Goal: Information Seeking & Learning: Find specific page/section

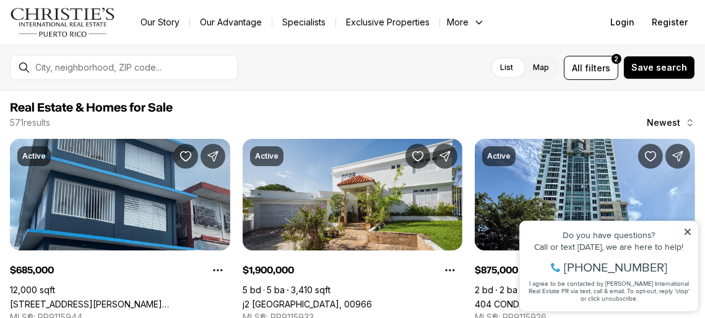
click at [688, 233] on icon at bounding box center [687, 231] width 9 height 9
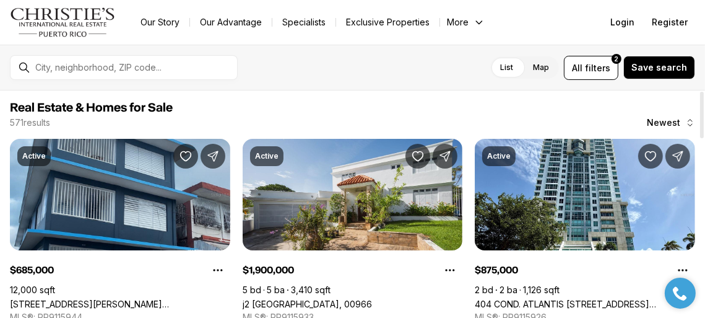
click at [702, 134] on div at bounding box center [703, 115] width 4 height 46
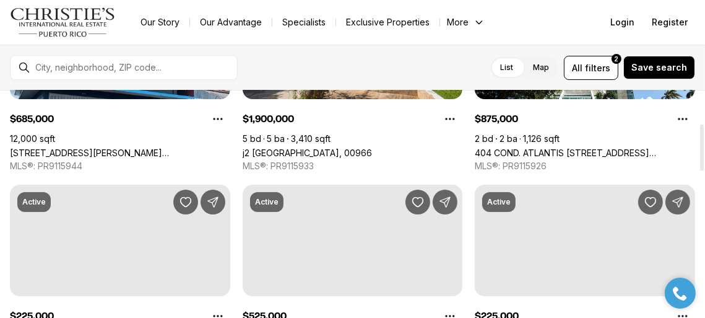
scroll to position [166, 0]
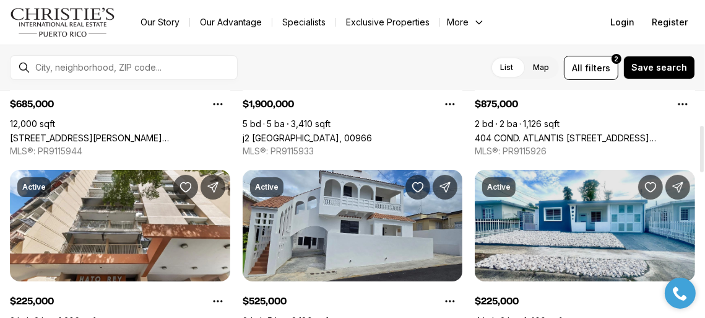
drag, startPoint x: 702, startPoint y: 134, endPoint x: 693, endPoint y: 168, distance: 35.9
click at [701, 168] on div at bounding box center [703, 149] width 4 height 46
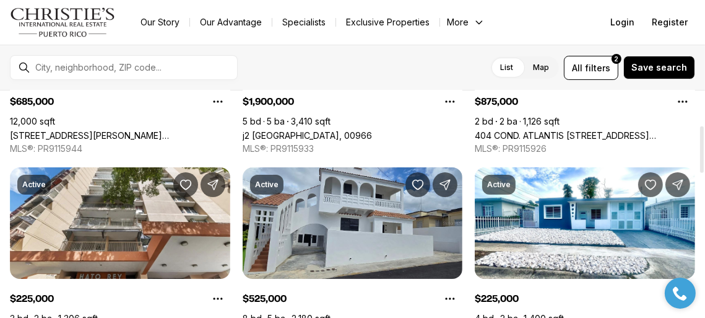
click at [702, 157] on div at bounding box center [703, 149] width 4 height 46
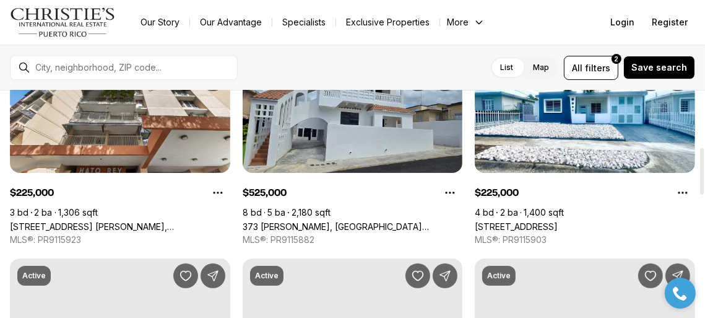
scroll to position [264, 0]
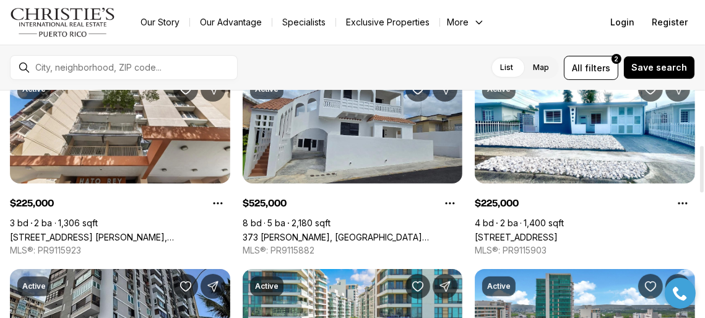
drag, startPoint x: 702, startPoint y: 157, endPoint x: 699, endPoint y: 177, distance: 20.0
click at [701, 177] on div at bounding box center [703, 169] width 4 height 46
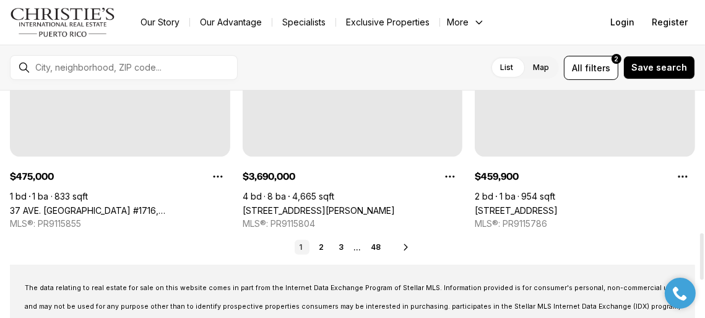
scroll to position [694, 0]
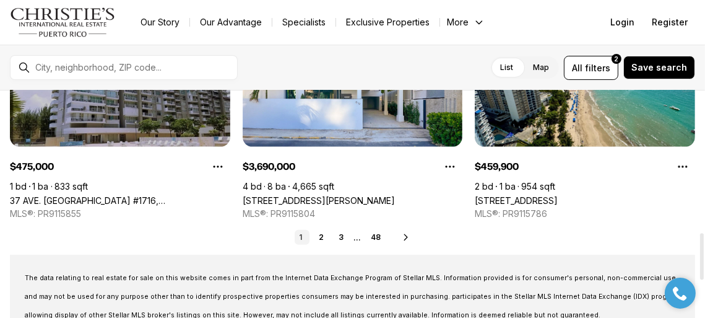
drag, startPoint x: 703, startPoint y: 176, endPoint x: 701, endPoint y: 264, distance: 88.6
click at [701, 264] on div at bounding box center [703, 256] width 4 height 46
click at [325, 237] on link "2" at bounding box center [322, 237] width 15 height 15
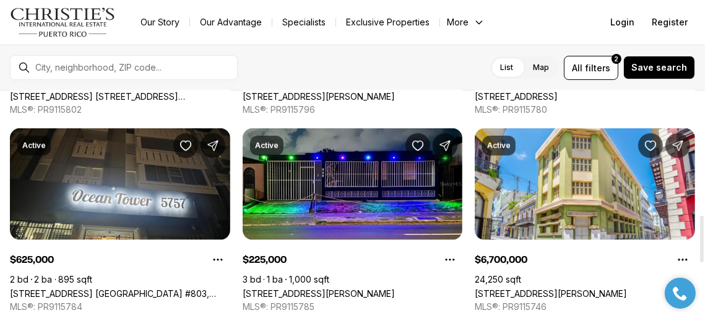
scroll to position [604, 0]
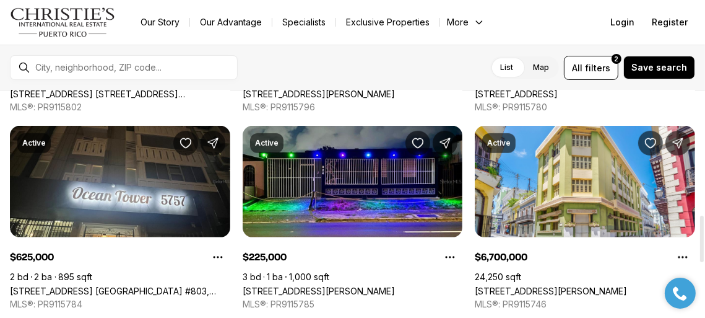
drag, startPoint x: 704, startPoint y: 110, endPoint x: 697, endPoint y: 234, distance: 124.1
click at [701, 234] on div at bounding box center [703, 239] width 4 height 46
click at [127, 74] on div at bounding box center [133, 67] width 207 height 21
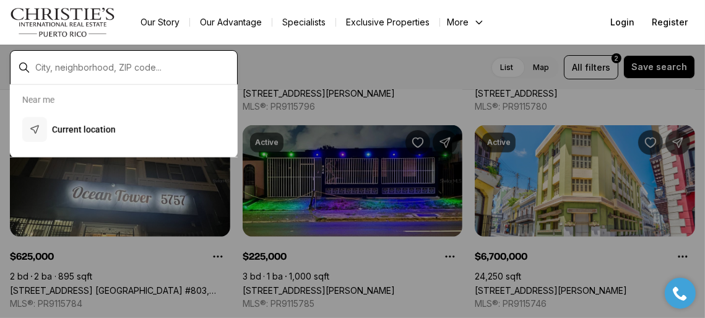
click at [87, 65] on input "text" at bounding box center [133, 67] width 197 height 11
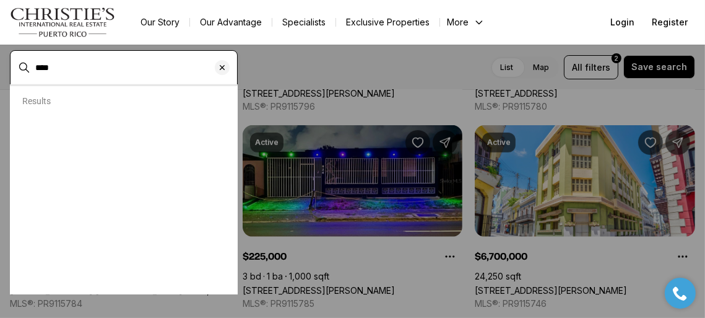
type input "****"
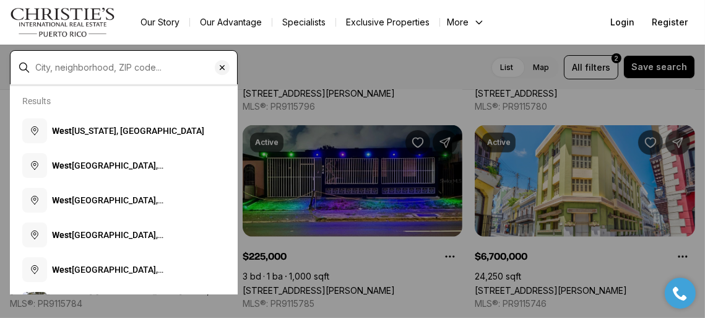
click at [59, 72] on input "text" at bounding box center [133, 67] width 197 height 11
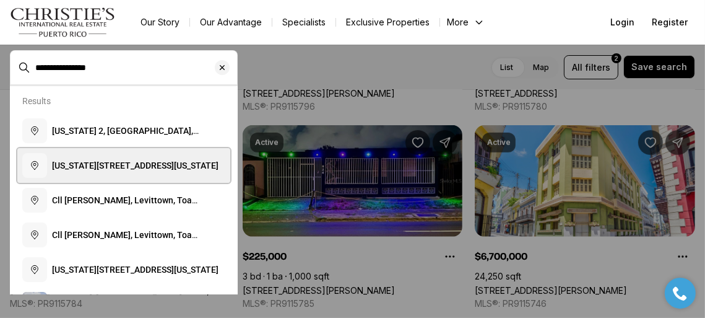
click at [138, 160] on span "Puerto Rico 100, Cabo Rojo, Puerto Rico" at bounding box center [135, 165] width 167 height 10
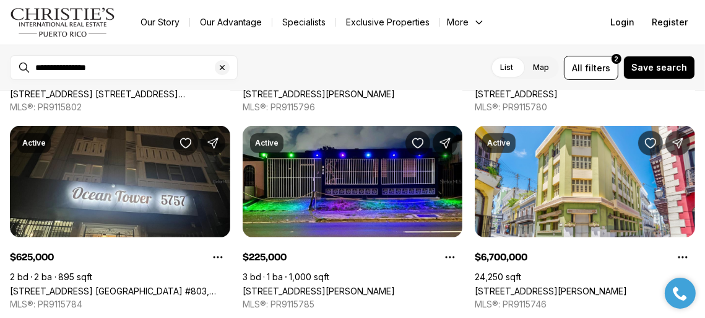
type input "**********"
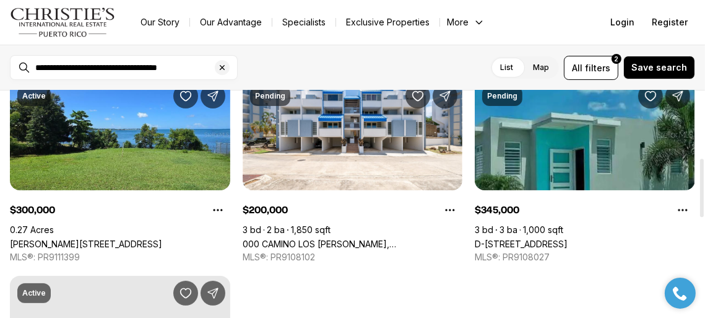
scroll to position [265, 0]
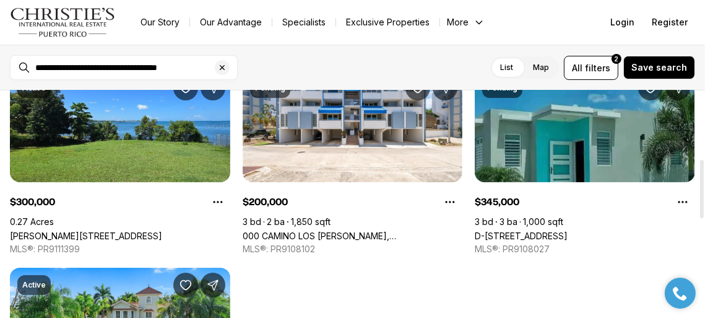
drag, startPoint x: 704, startPoint y: 125, endPoint x: 704, endPoint y: 193, distance: 68.1
click at [704, 193] on div at bounding box center [703, 189] width 4 height 58
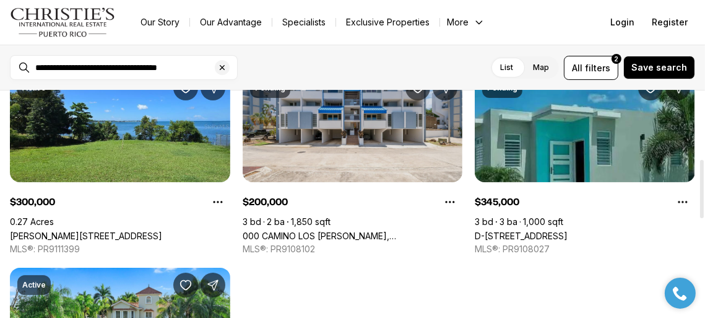
click at [362, 230] on link "000 CAMINO LOS VÉLEZ, CABO ROJO PR, 00623" at bounding box center [353, 235] width 221 height 11
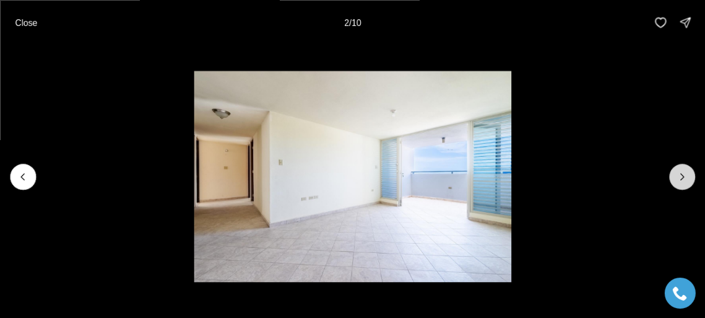
click at [679, 180] on icon "Next slide" at bounding box center [682, 176] width 12 height 12
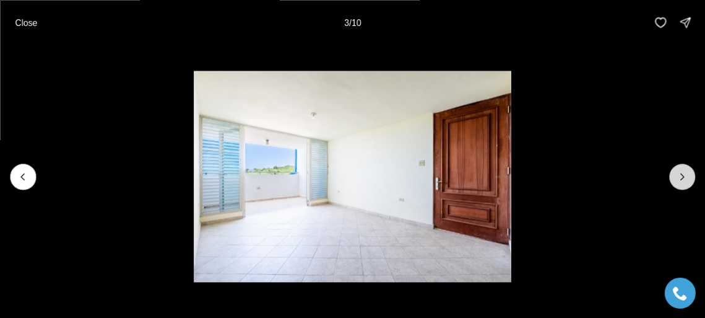
click at [679, 180] on icon "Next slide" at bounding box center [682, 176] width 12 height 12
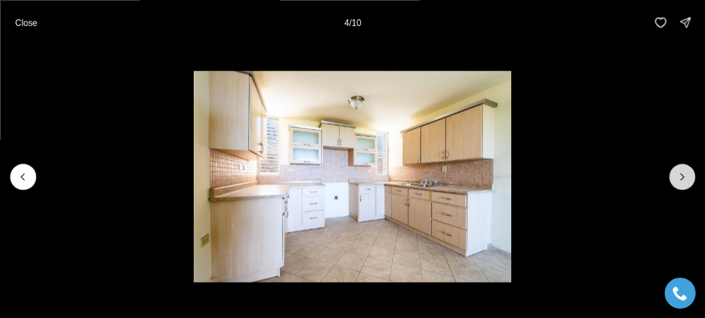
click at [679, 180] on icon "Next slide" at bounding box center [682, 176] width 12 height 12
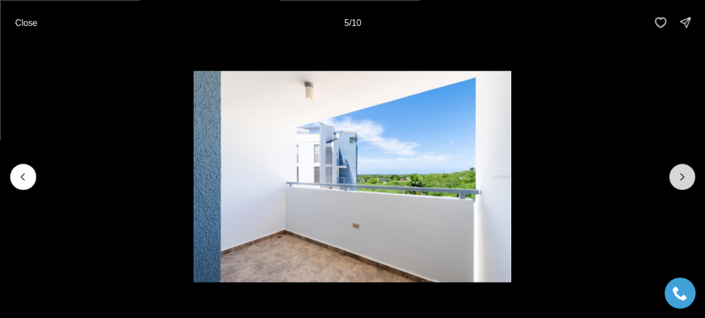
click at [679, 180] on icon "Next slide" at bounding box center [682, 176] width 12 height 12
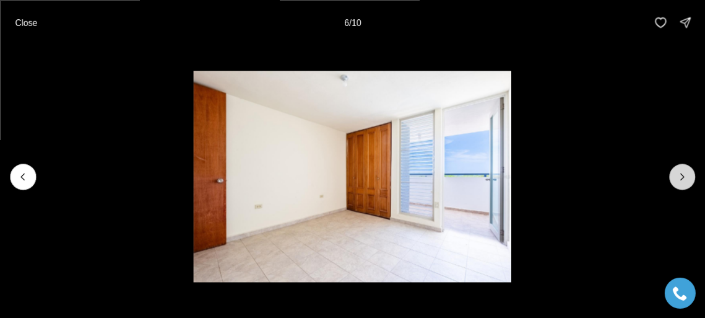
click at [679, 180] on icon "Next slide" at bounding box center [682, 176] width 12 height 12
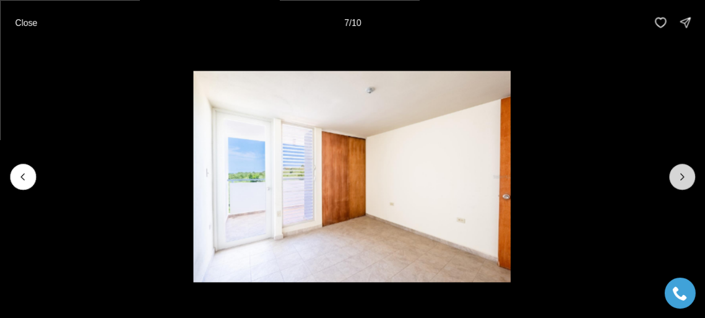
click at [679, 180] on icon "Next slide" at bounding box center [682, 176] width 12 height 12
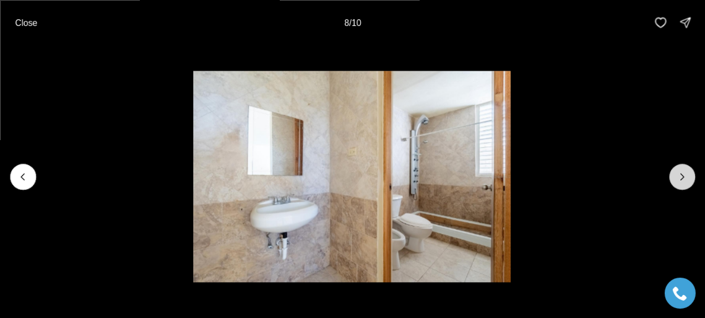
click at [679, 180] on icon "Next slide" at bounding box center [682, 176] width 12 height 12
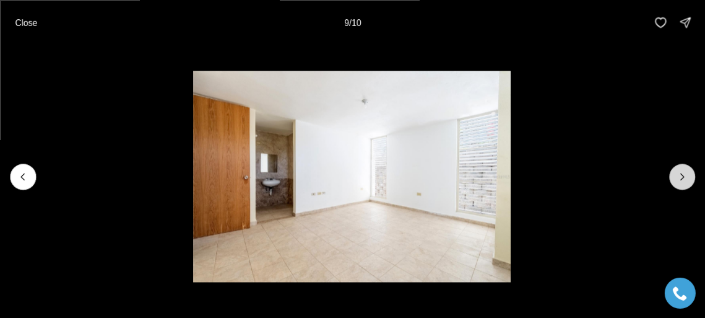
click at [679, 180] on icon "Next slide" at bounding box center [682, 176] width 12 height 12
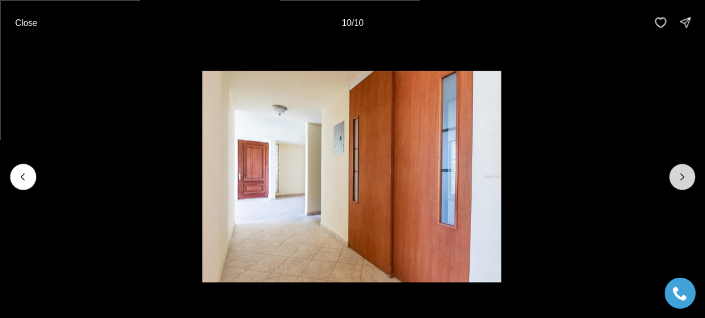
click at [679, 180] on div at bounding box center [683, 177] width 26 height 26
click at [681, 175] on div at bounding box center [683, 177] width 26 height 26
click at [682, 174] on div at bounding box center [683, 177] width 26 height 26
click at [31, 24] on p "Close" at bounding box center [26, 22] width 22 height 10
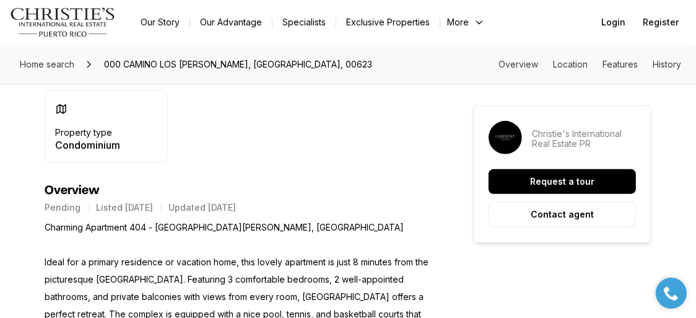
scroll to position [470, 0]
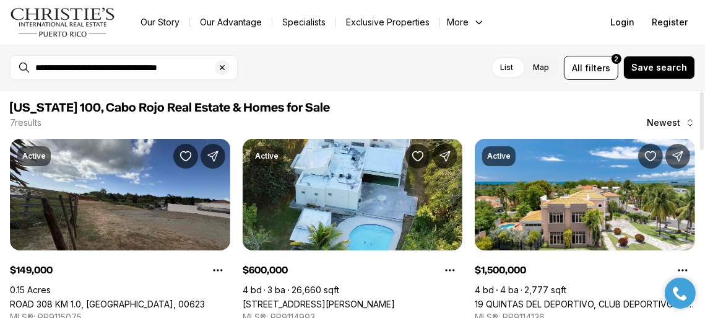
drag, startPoint x: 704, startPoint y: 165, endPoint x: 698, endPoint y: 33, distance: 131.4
click at [701, 92] on div at bounding box center [703, 121] width 4 height 58
click at [545, 64] on label "Map" at bounding box center [541, 67] width 36 height 22
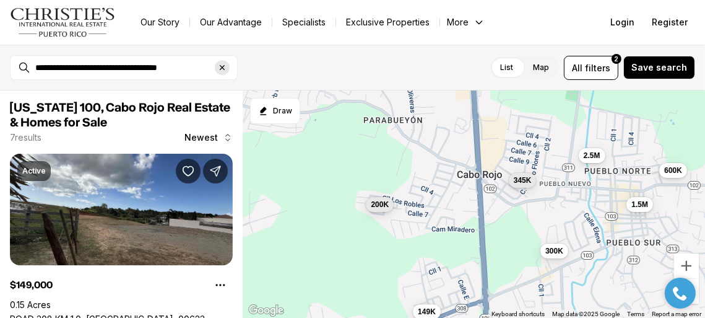
click at [224, 70] on icon "Clear search input" at bounding box center [222, 68] width 10 height 10
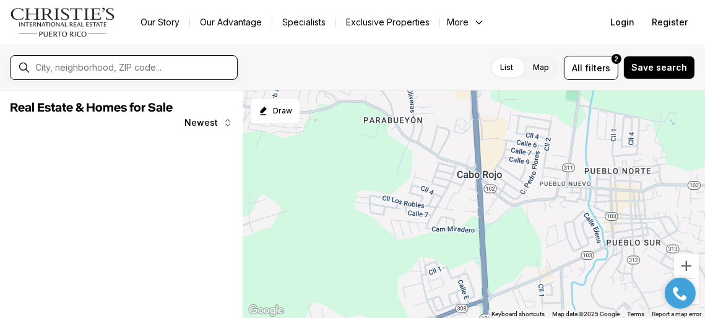
click at [104, 72] on input "text" at bounding box center [133, 67] width 197 height 11
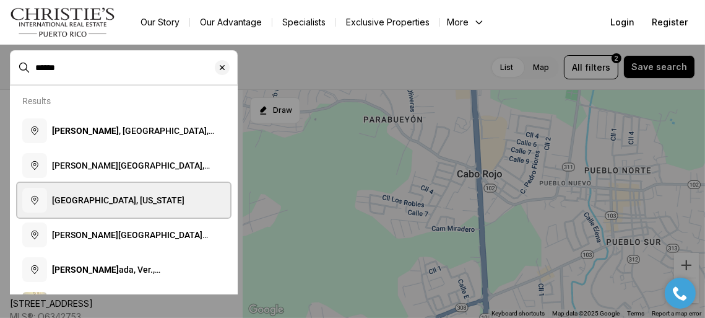
click at [92, 197] on span "Rincón, Puerto Rico" at bounding box center [118, 200] width 133 height 10
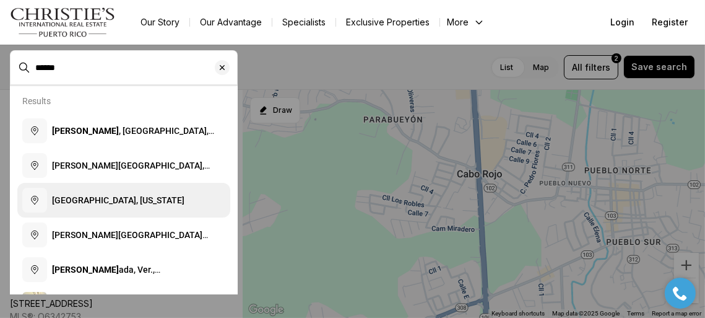
type input "**********"
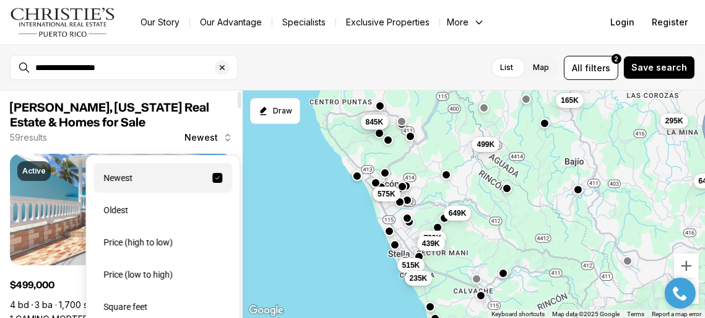
click at [227, 139] on icon "button" at bounding box center [228, 138] width 10 height 10
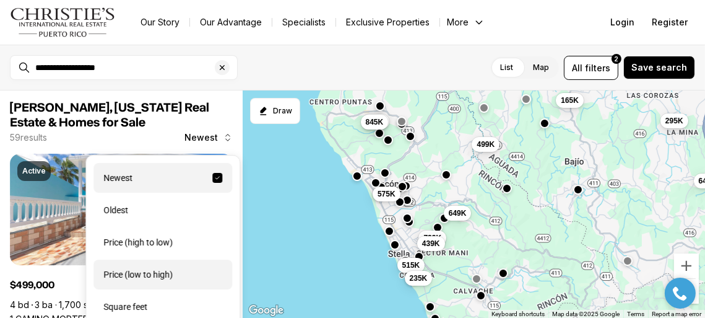
click at [165, 276] on div "Price (low to high)" at bounding box center [163, 275] width 139 height 30
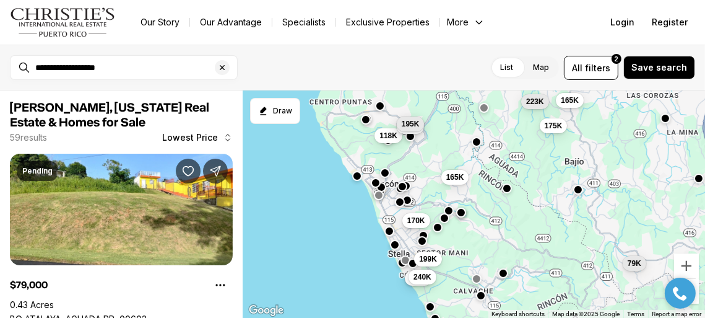
click at [519, 74] on label "List" at bounding box center [507, 67] width 33 height 22
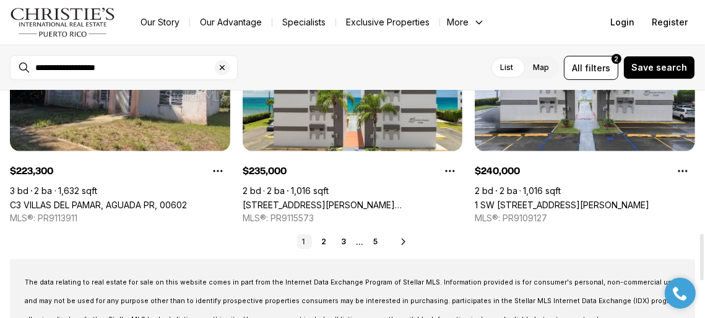
scroll to position [692, 0]
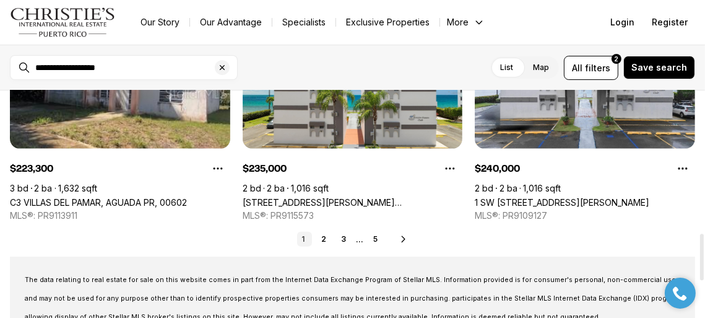
drag, startPoint x: 704, startPoint y: 136, endPoint x: 704, endPoint y: 277, distance: 141.8
click at [704, 277] on div at bounding box center [703, 257] width 4 height 46
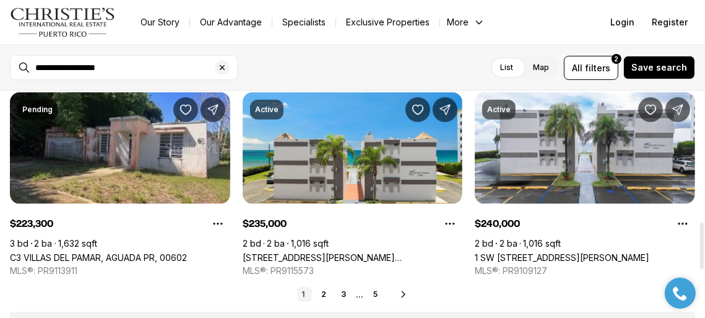
scroll to position [639, 0]
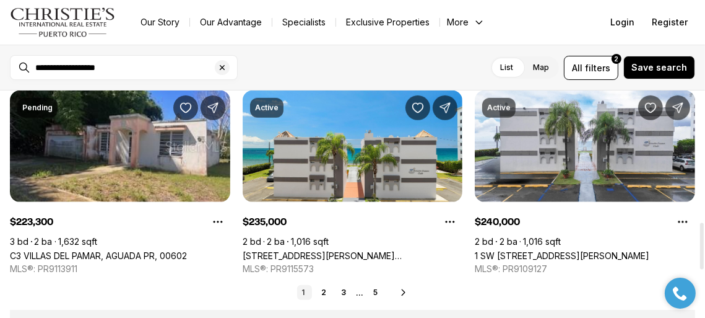
drag, startPoint x: 704, startPoint y: 277, endPoint x: 704, endPoint y: 267, distance: 10.5
click at [704, 267] on div at bounding box center [703, 246] width 4 height 46
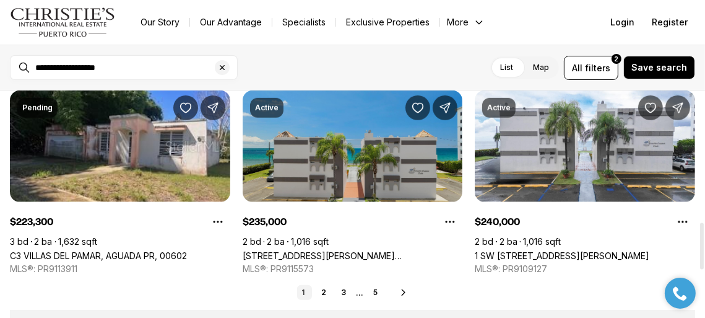
click at [375, 250] on link "1 Calle Poigo Doleta RINCON OCEAN CLUB #203, RINCON PR, 00677" at bounding box center [353, 255] width 221 height 11
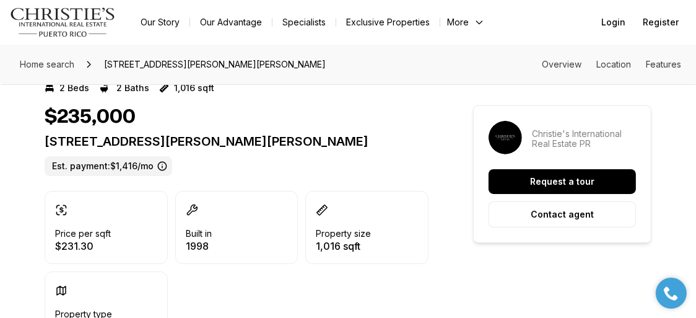
scroll to position [330, 0]
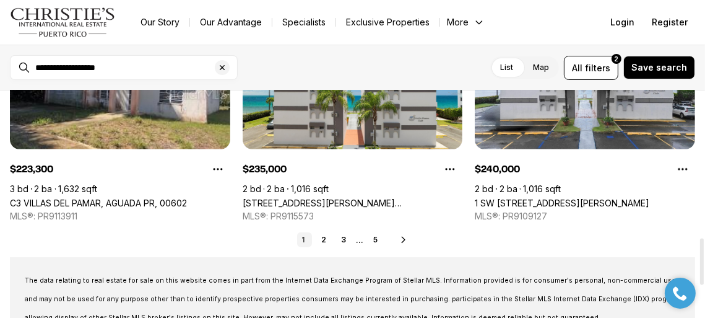
scroll to position [728, 0]
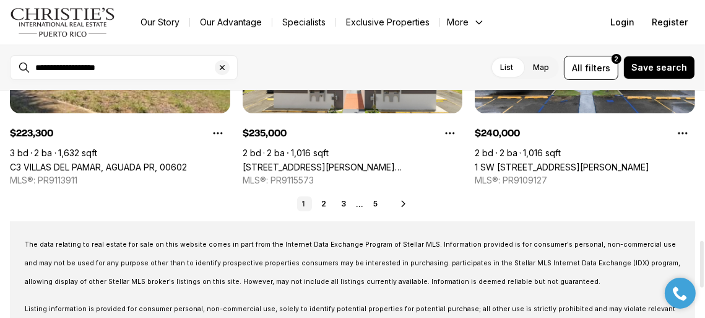
drag, startPoint x: 703, startPoint y: 253, endPoint x: 704, endPoint y: 271, distance: 18.6
click at [704, 271] on div at bounding box center [703, 264] width 4 height 46
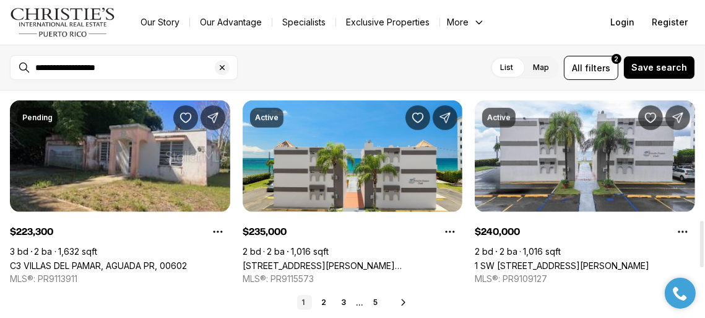
scroll to position [589, 0]
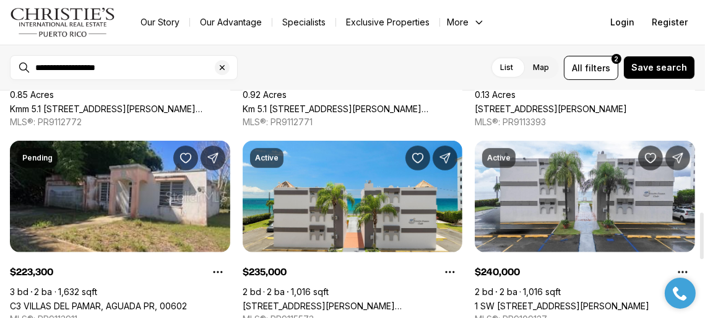
drag, startPoint x: 704, startPoint y: 251, endPoint x: 701, endPoint y: 223, distance: 28.6
click at [701, 223] on div at bounding box center [703, 235] width 4 height 46
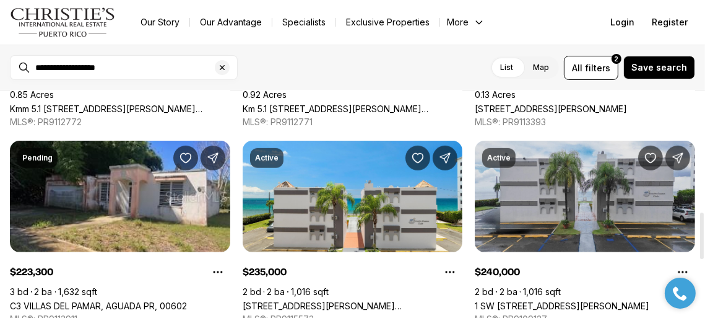
click at [561, 300] on link "1 SW [STREET_ADDRESS][PERSON_NAME]" at bounding box center [562, 305] width 175 height 11
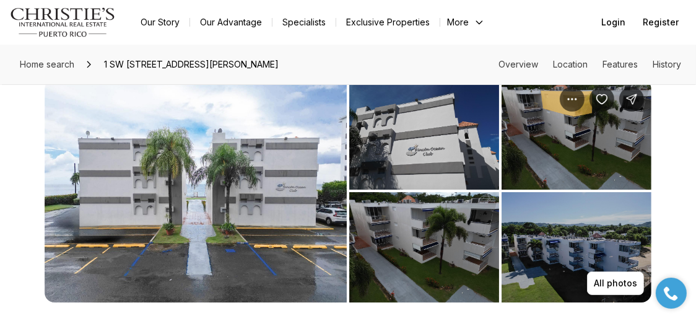
scroll to position [148, 0]
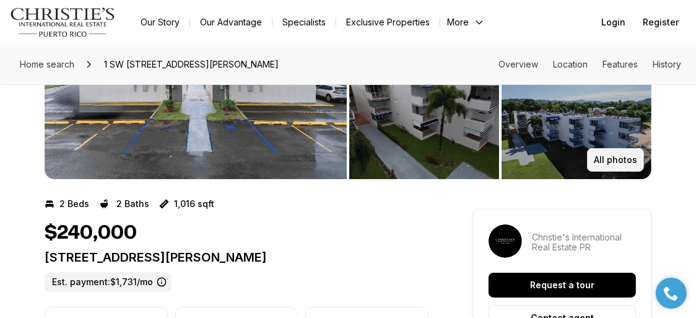
click at [612, 160] on p "All photos" at bounding box center [615, 160] width 43 height 10
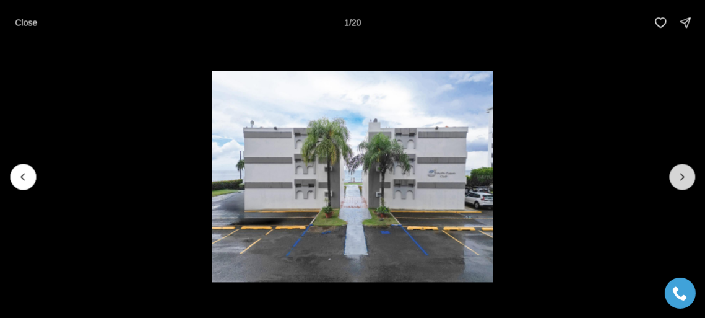
click at [681, 176] on icon "Next slide" at bounding box center [682, 176] width 12 height 12
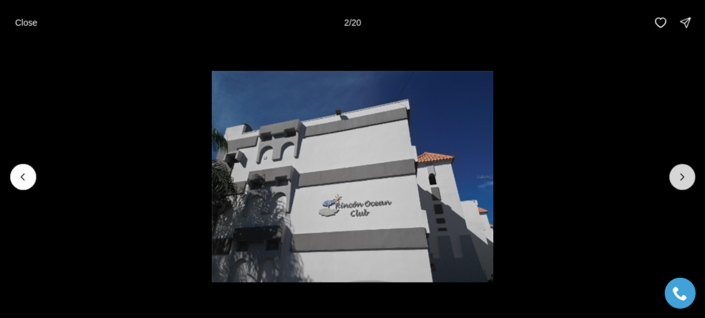
click at [681, 176] on icon "Next slide" at bounding box center [682, 176] width 12 height 12
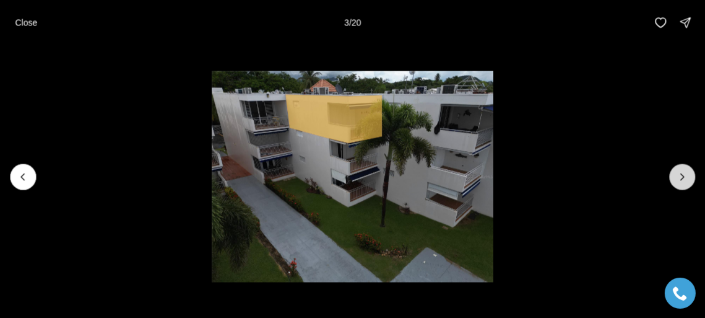
click at [681, 176] on icon "Next slide" at bounding box center [682, 176] width 12 height 12
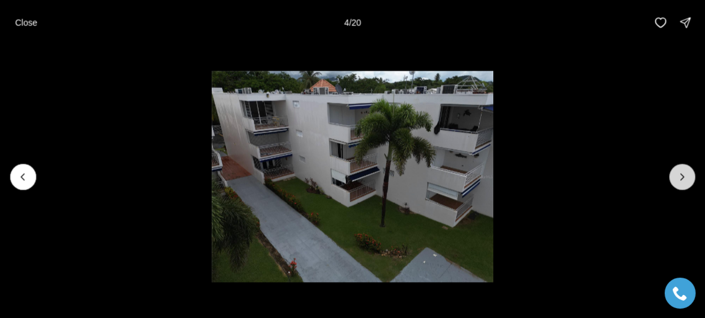
click at [681, 176] on icon "Next slide" at bounding box center [682, 176] width 12 height 12
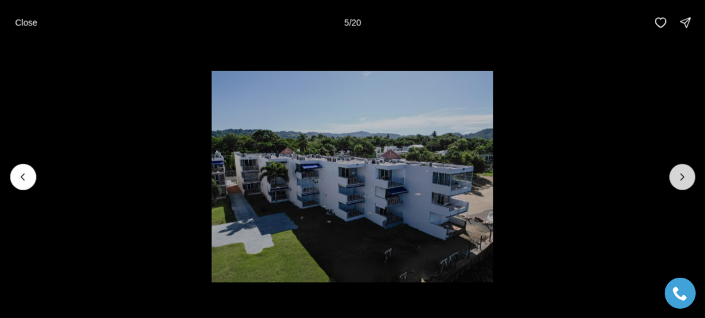
click at [681, 176] on icon "Next slide" at bounding box center [682, 176] width 12 height 12
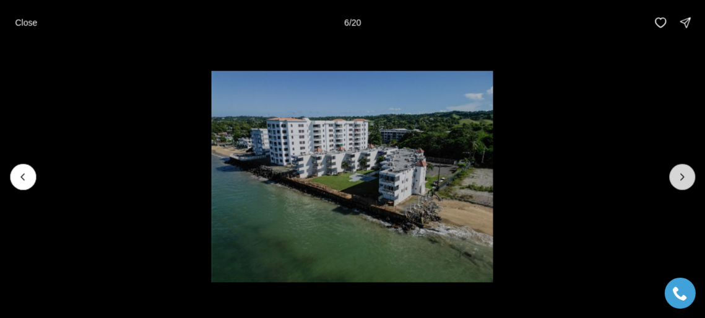
click at [681, 176] on icon "Next slide" at bounding box center [682, 176] width 12 height 12
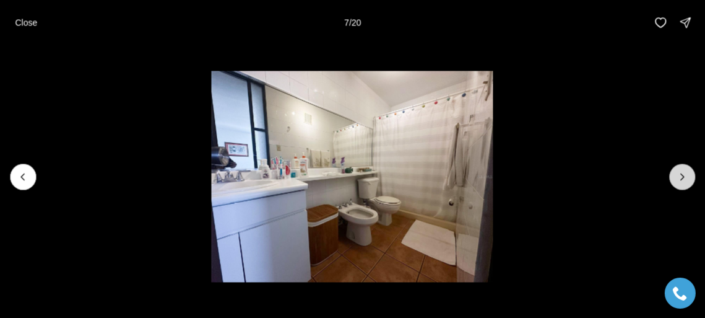
click at [681, 176] on icon "Next slide" at bounding box center [682, 176] width 12 height 12
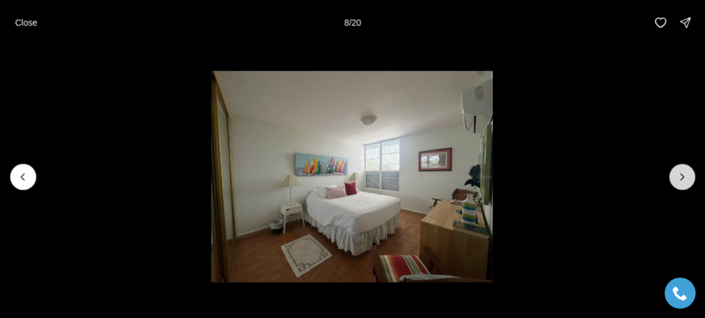
click at [681, 176] on icon "Next slide" at bounding box center [682, 176] width 12 height 12
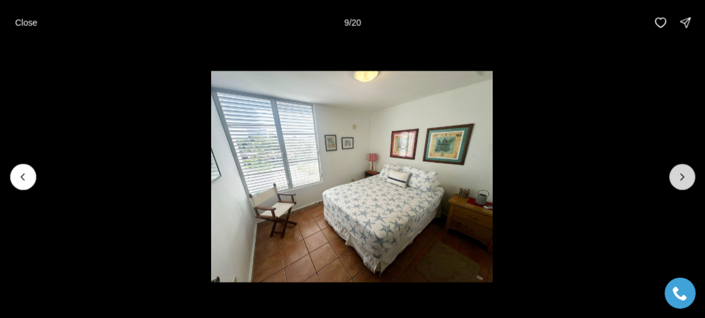
click at [681, 176] on icon "Next slide" at bounding box center [682, 176] width 12 height 12
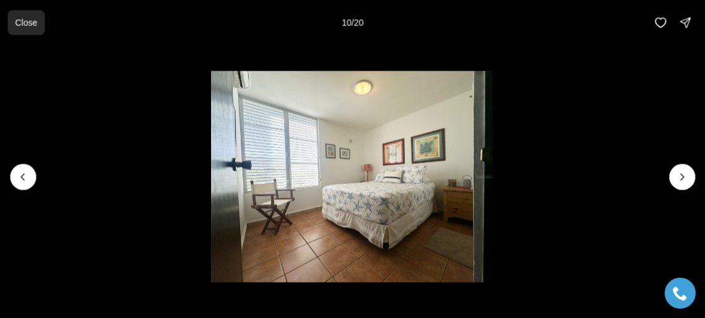
click at [34, 24] on p "Close" at bounding box center [26, 22] width 22 height 10
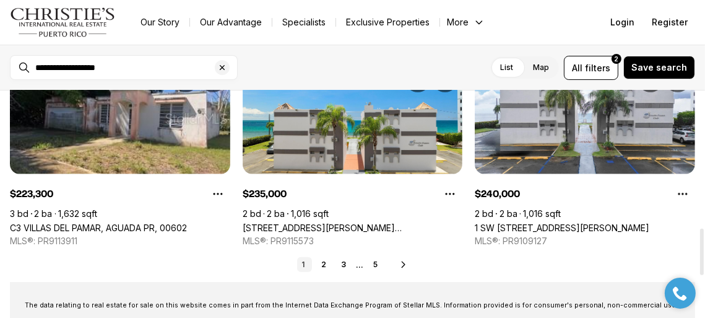
scroll to position [662, 0]
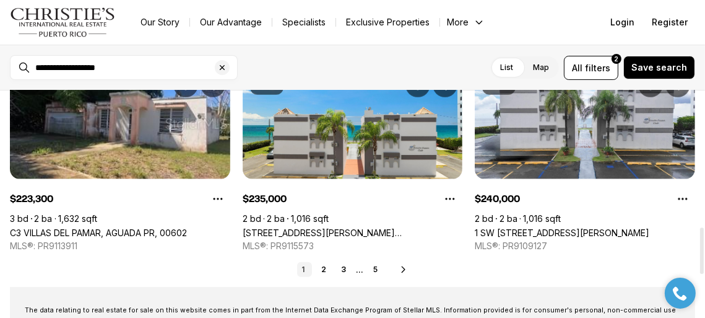
drag, startPoint x: 702, startPoint y: 221, endPoint x: 704, endPoint y: 235, distance: 15.0
click at [704, 235] on div at bounding box center [703, 250] width 4 height 46
click at [552, 274] on div "1 2 3 ... 5 Next" at bounding box center [353, 269] width 686 height 15
click at [324, 274] on link "2" at bounding box center [324, 269] width 15 height 15
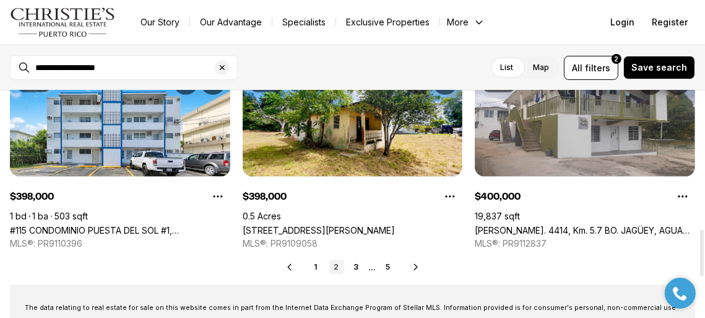
scroll to position [675, 0]
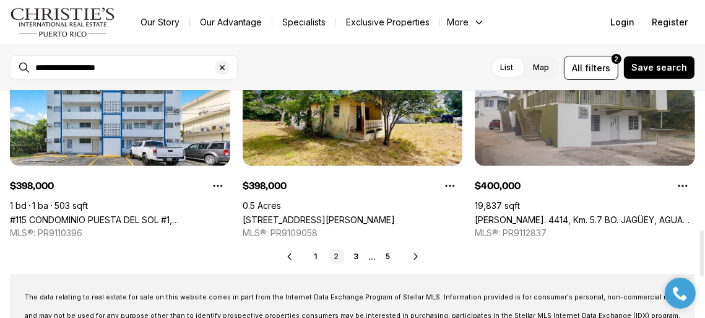
drag, startPoint x: 701, startPoint y: 126, endPoint x: 704, endPoint y: 265, distance: 138.8
click at [704, 265] on div at bounding box center [703, 253] width 4 height 46
click at [353, 258] on link "3" at bounding box center [356, 256] width 15 height 15
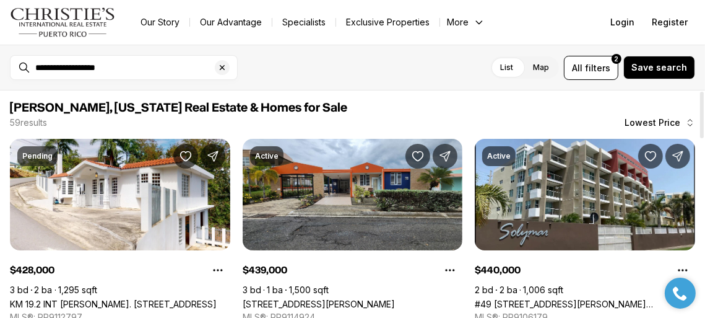
click at [704, 120] on div at bounding box center [703, 115] width 4 height 46
click at [701, 110] on div at bounding box center [703, 115] width 4 height 46
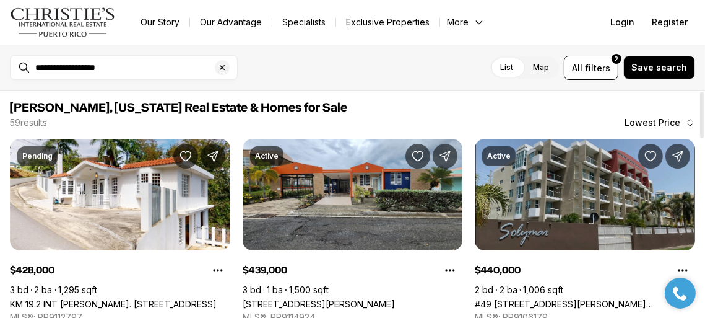
click at [576, 299] on link "#49 CALLE BENJAMIN GOMEZ #405, RINCON PR, 00677" at bounding box center [585, 304] width 221 height 11
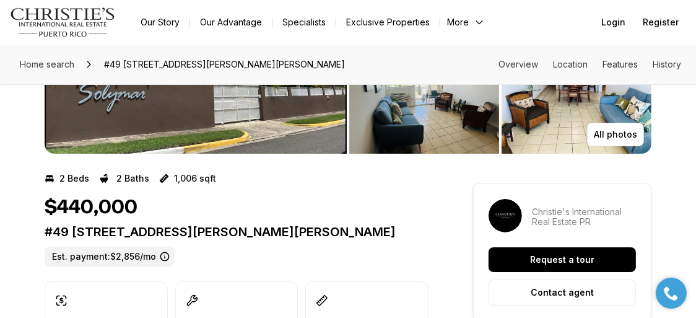
scroll to position [198, 0]
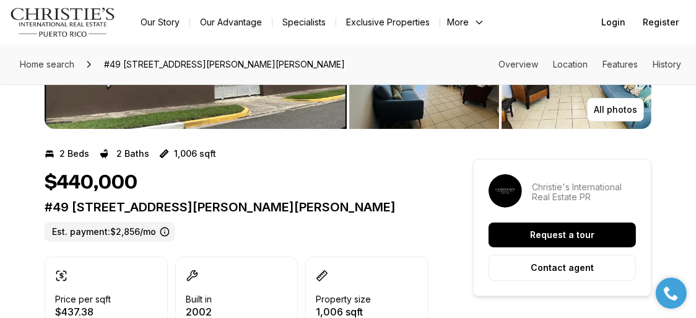
click at [167, 230] on icon at bounding box center [165, 232] width 10 height 10
click at [159, 231] on label "Est. payment: $2,856/mo" at bounding box center [110, 232] width 130 height 20
click at [167, 230] on icon at bounding box center [165, 232] width 10 height 10
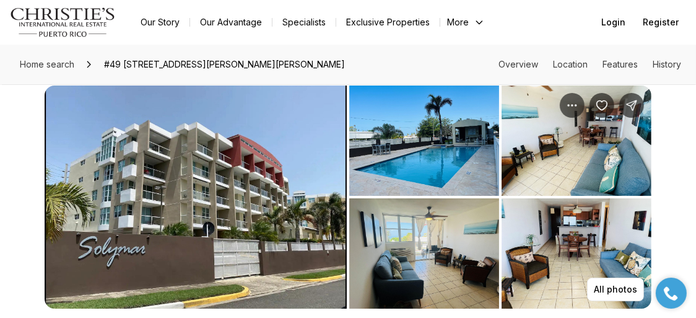
scroll to position [0, 0]
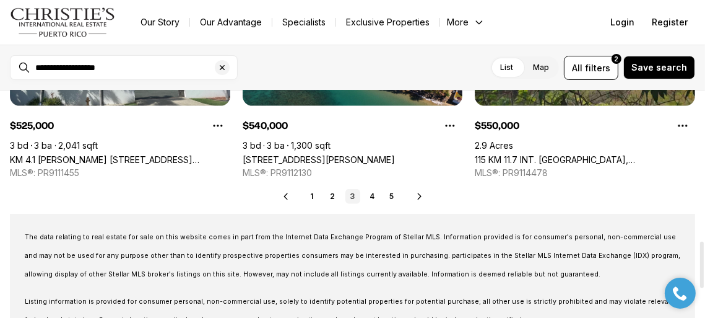
scroll to position [740, 0]
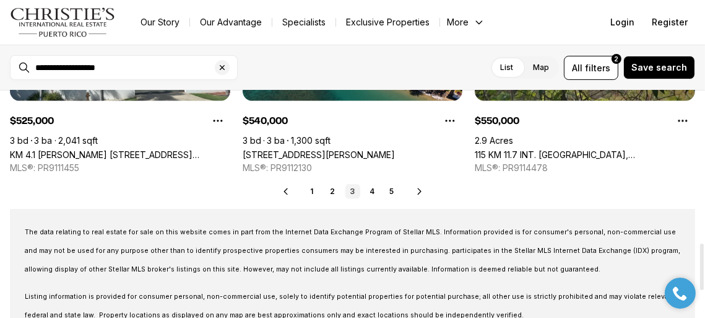
click at [704, 255] on div at bounding box center [703, 266] width 4 height 46
click at [375, 189] on link "4" at bounding box center [372, 191] width 15 height 15
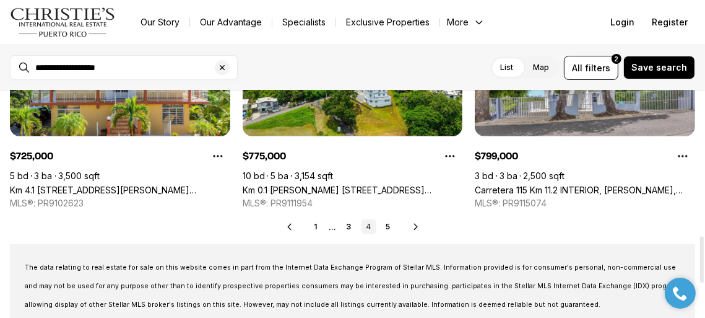
scroll to position [722, 0]
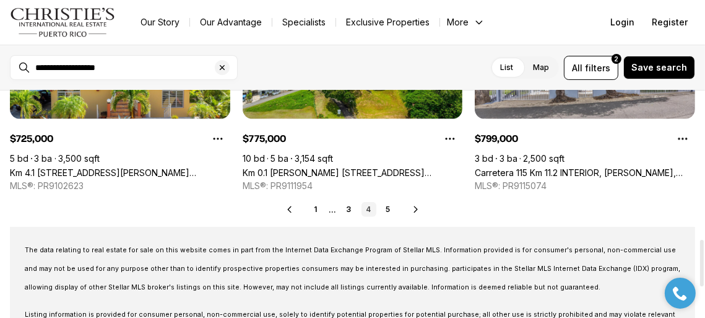
drag, startPoint x: 703, startPoint y: 116, endPoint x: 702, endPoint y: 264, distance: 148.0
click at [702, 264] on div at bounding box center [703, 263] width 4 height 46
click at [390, 211] on link "5" at bounding box center [389, 209] width 15 height 15
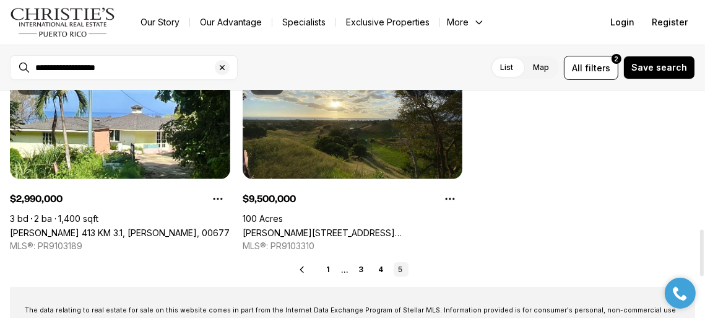
scroll to position [690, 0]
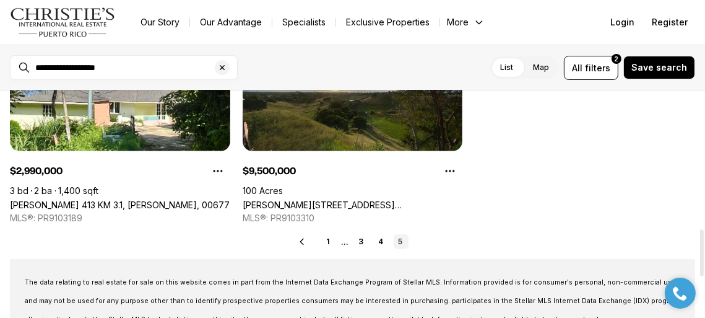
drag, startPoint x: 704, startPoint y: 125, endPoint x: 704, endPoint y: 266, distance: 141.2
click at [704, 266] on div at bounding box center [703, 253] width 4 height 46
click at [302, 240] on icon at bounding box center [302, 242] width 10 height 10
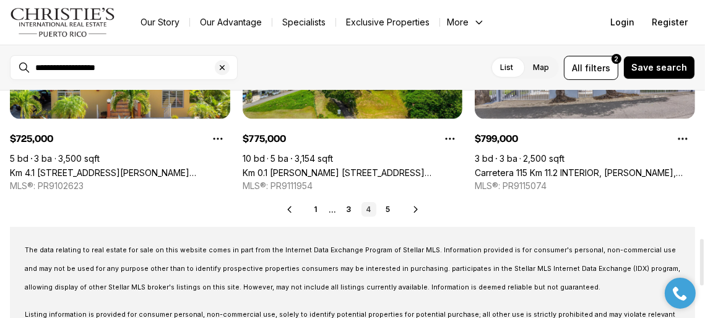
scroll to position [728, 0]
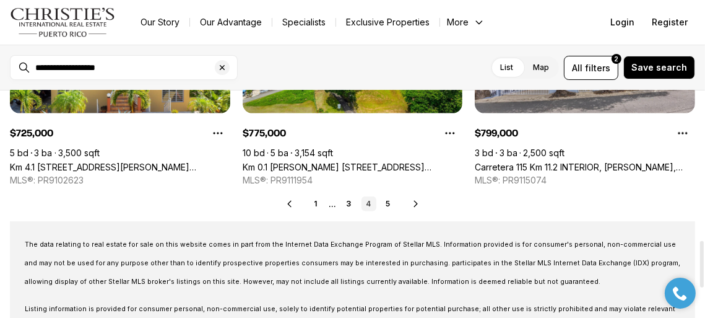
drag, startPoint x: 701, startPoint y: 98, endPoint x: 704, endPoint y: 248, distance: 149.3
click at [704, 248] on div at bounding box center [703, 264] width 4 height 46
click at [349, 204] on link "3" at bounding box center [349, 203] width 15 height 15
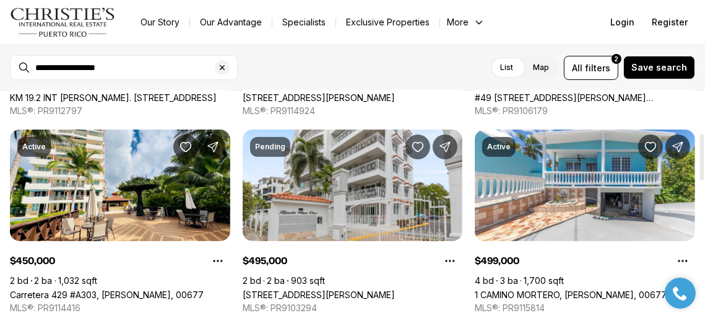
scroll to position [221, 0]
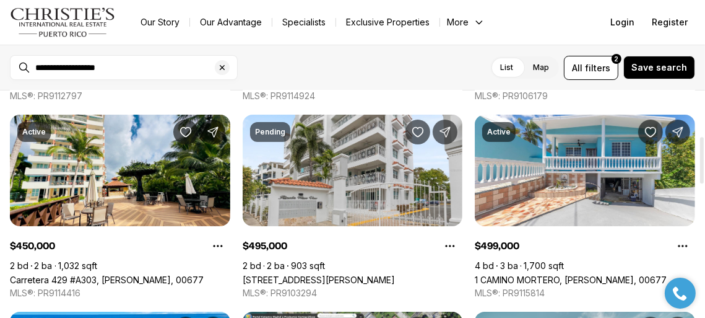
drag, startPoint x: 704, startPoint y: 113, endPoint x: 704, endPoint y: 159, distance: 45.8
click at [704, 159] on div at bounding box center [703, 160] width 4 height 46
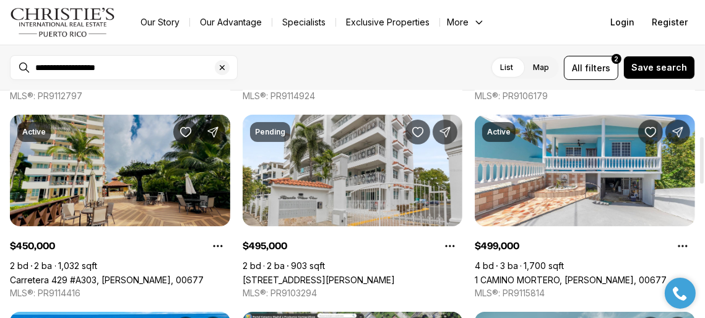
click at [136, 274] on link "Carretera 429 #A303, [PERSON_NAME], 00677" at bounding box center [107, 279] width 194 height 11
